Goal: Find specific page/section: Find specific page/section

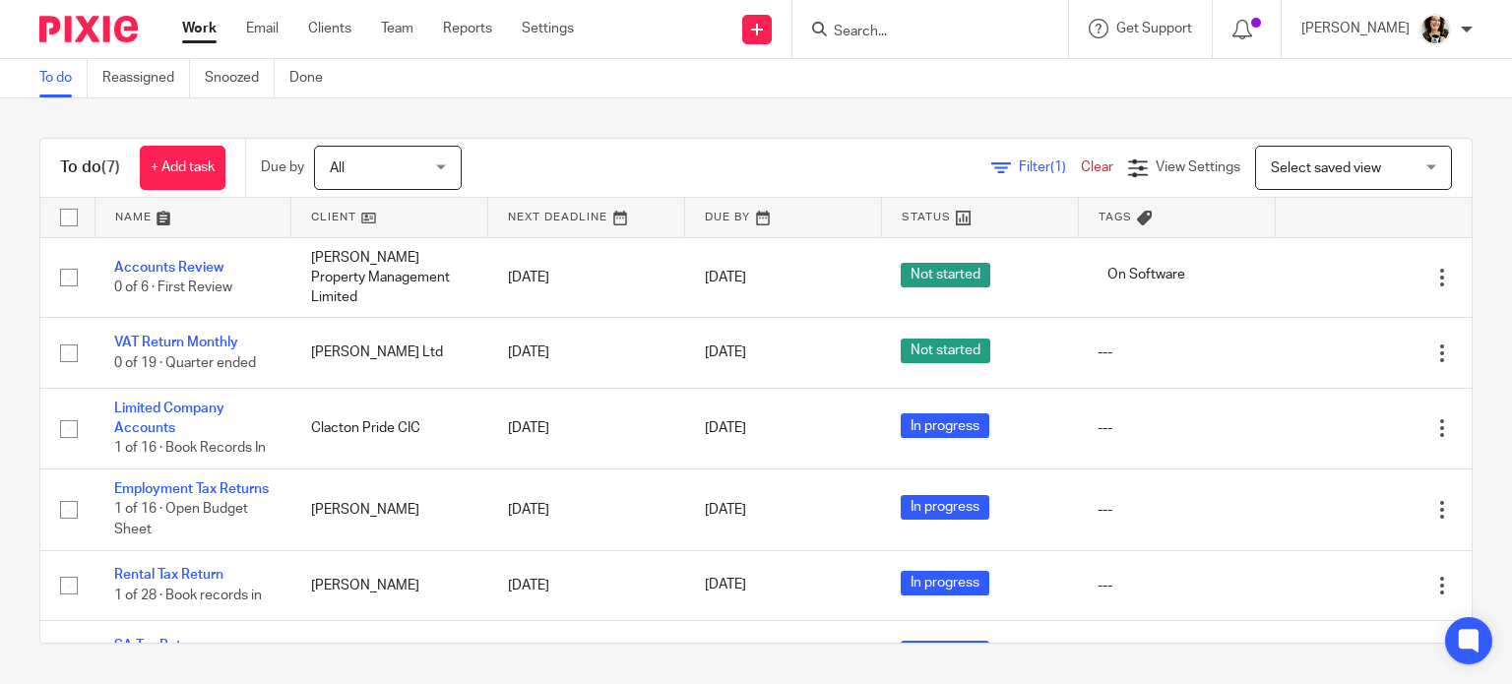
click at [851, 25] on input "Search" at bounding box center [920, 33] width 177 height 18
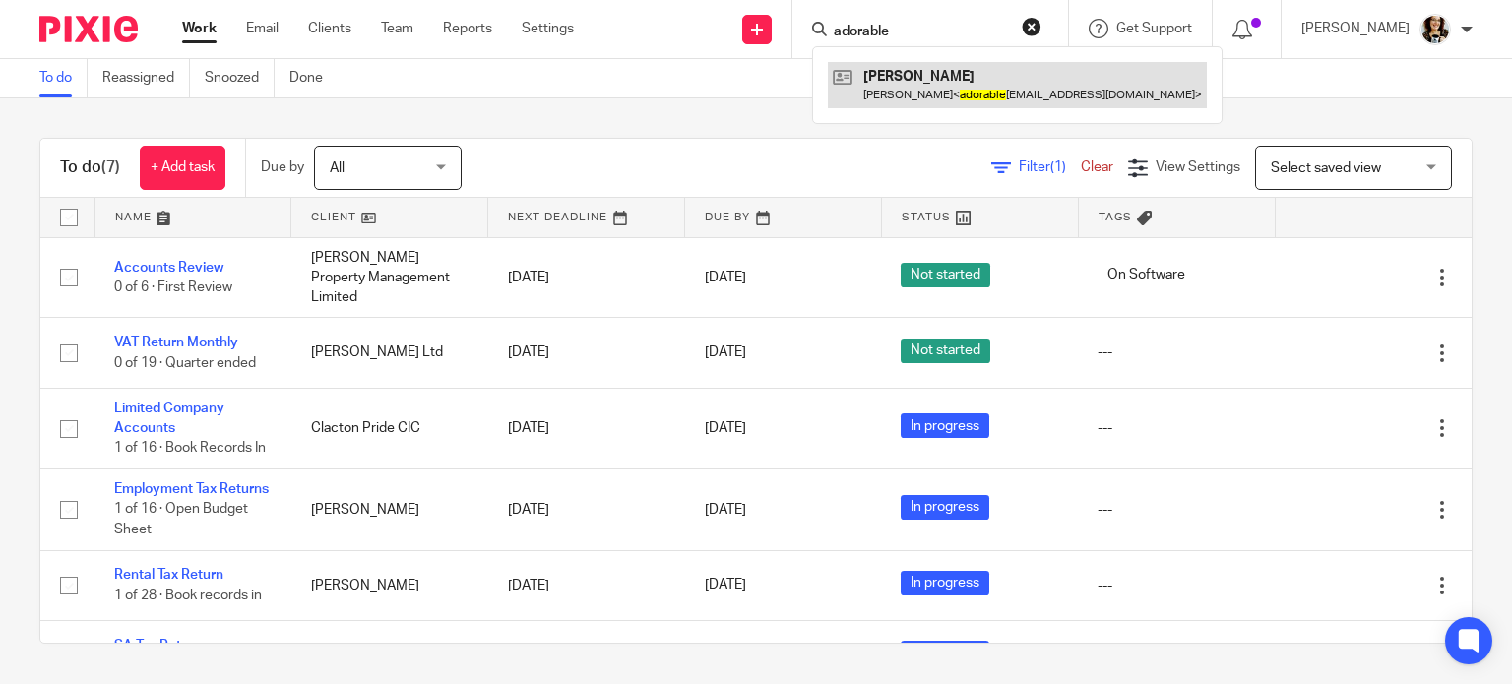
type input "adorable"
click at [949, 82] on link at bounding box center [1017, 84] width 379 height 45
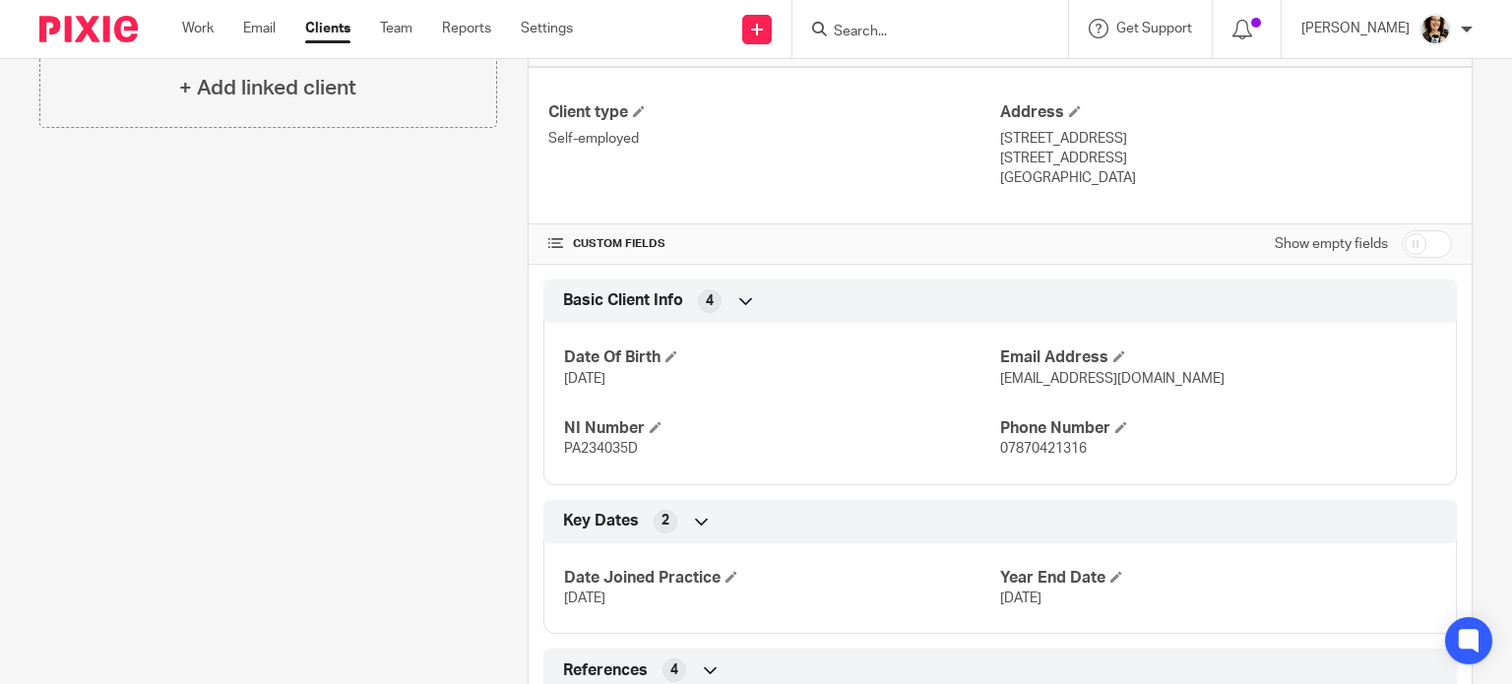
scroll to position [590, 0]
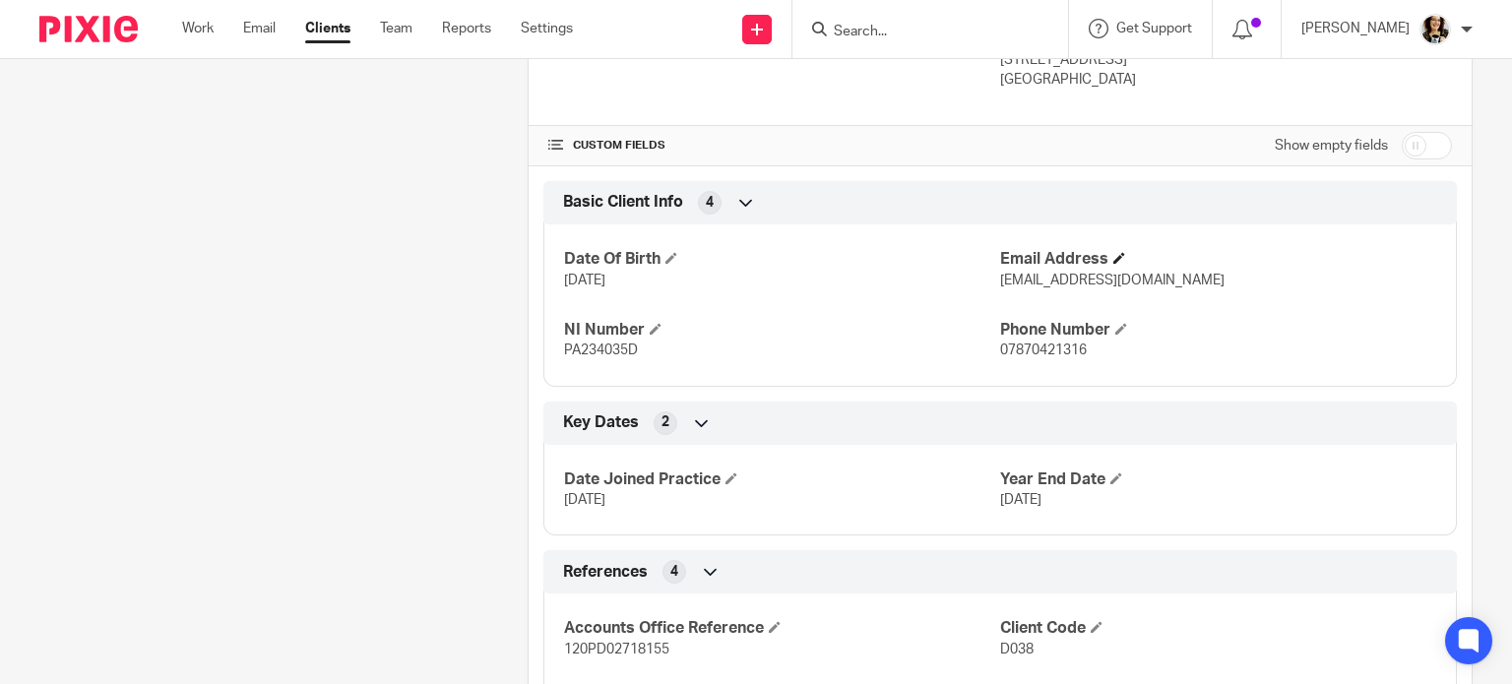
click at [1102, 255] on h4 "Email Address" at bounding box center [1218, 259] width 436 height 21
click at [1114, 255] on span at bounding box center [1119, 258] width 12 height 12
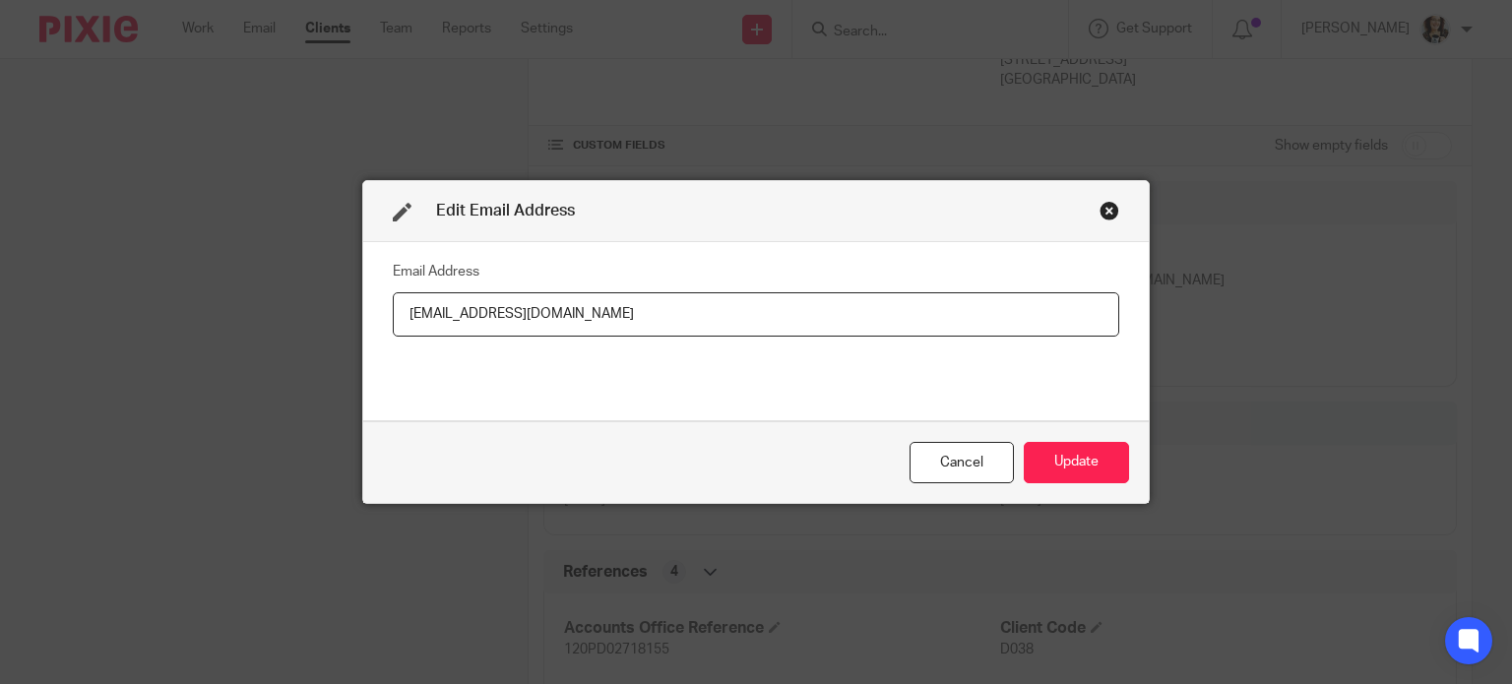
drag, startPoint x: 602, startPoint y: 314, endPoint x: 357, endPoint y: 319, distance: 245.1
click at [363, 319] on div "Email Address adorabledogsellie@icloud.com" at bounding box center [755, 331] width 785 height 178
